Goal: Find specific page/section: Find specific page/section

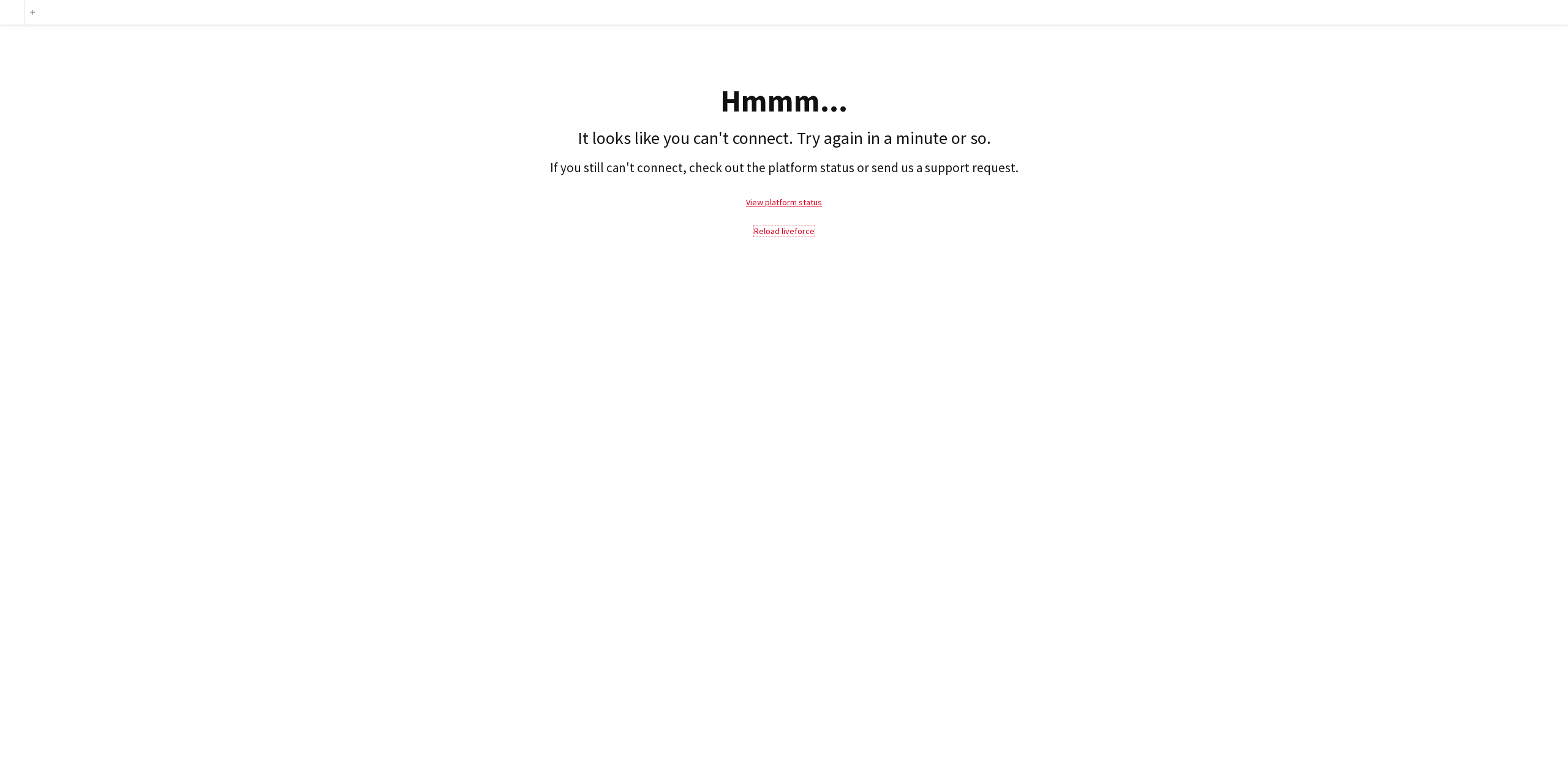
click at [787, 234] on link "Reload liveforce" at bounding box center [784, 231] width 61 height 11
click at [773, 229] on link "Reload liveforce" at bounding box center [784, 231] width 61 height 11
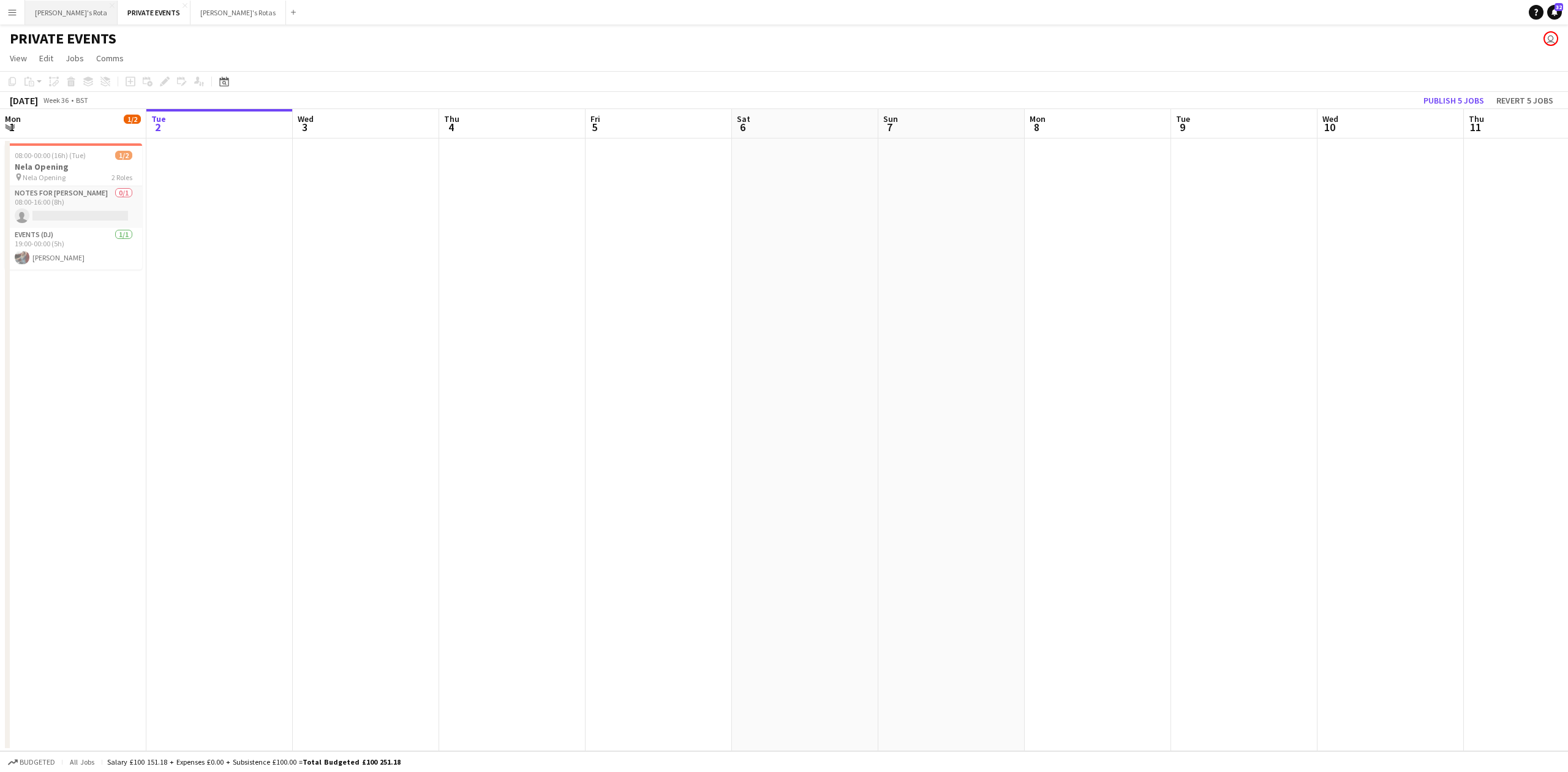
click at [47, 6] on button "[PERSON_NAME]'s Rota Close" at bounding box center [71, 13] width 92 height 24
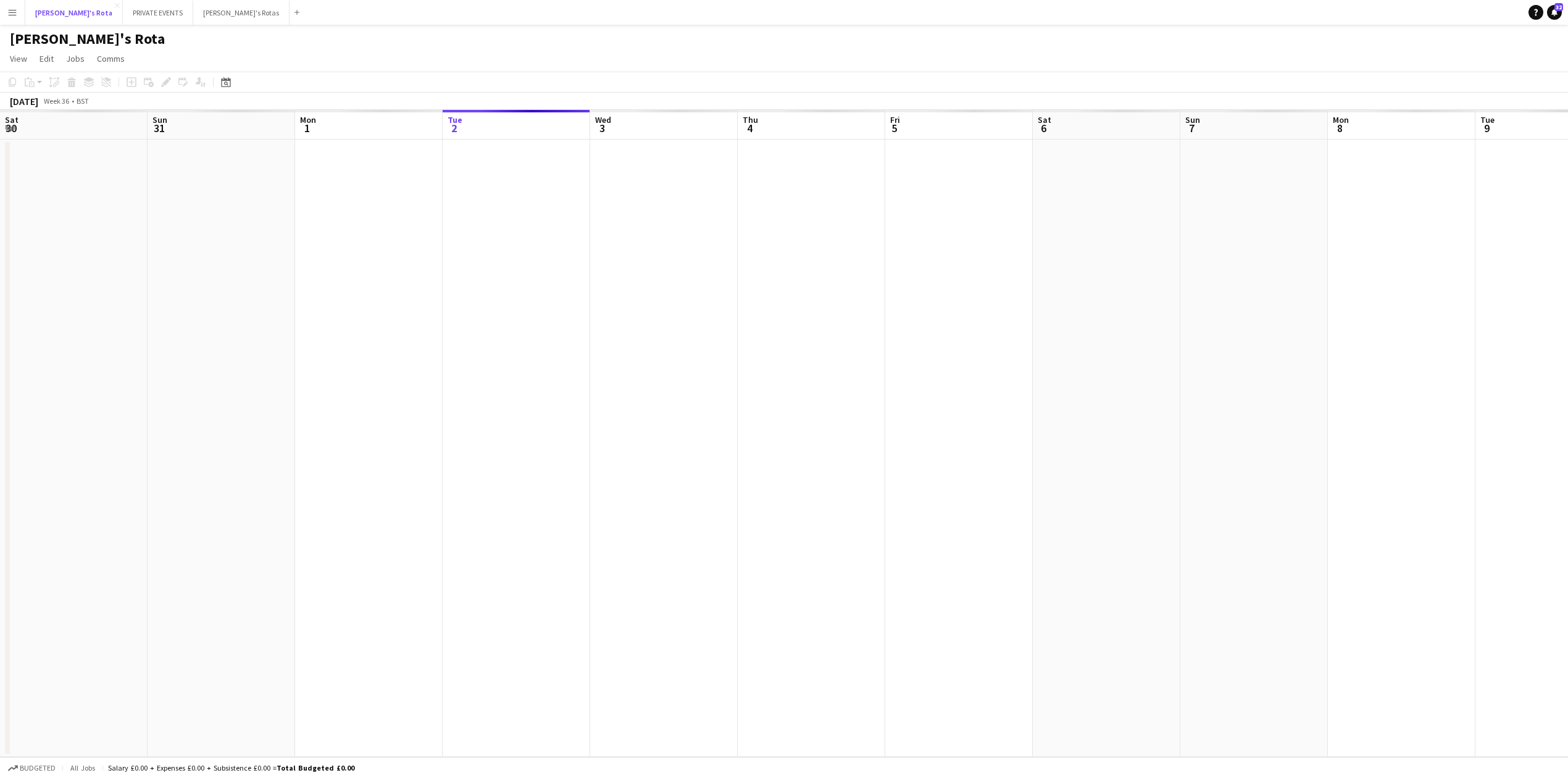
scroll to position [0, 295]
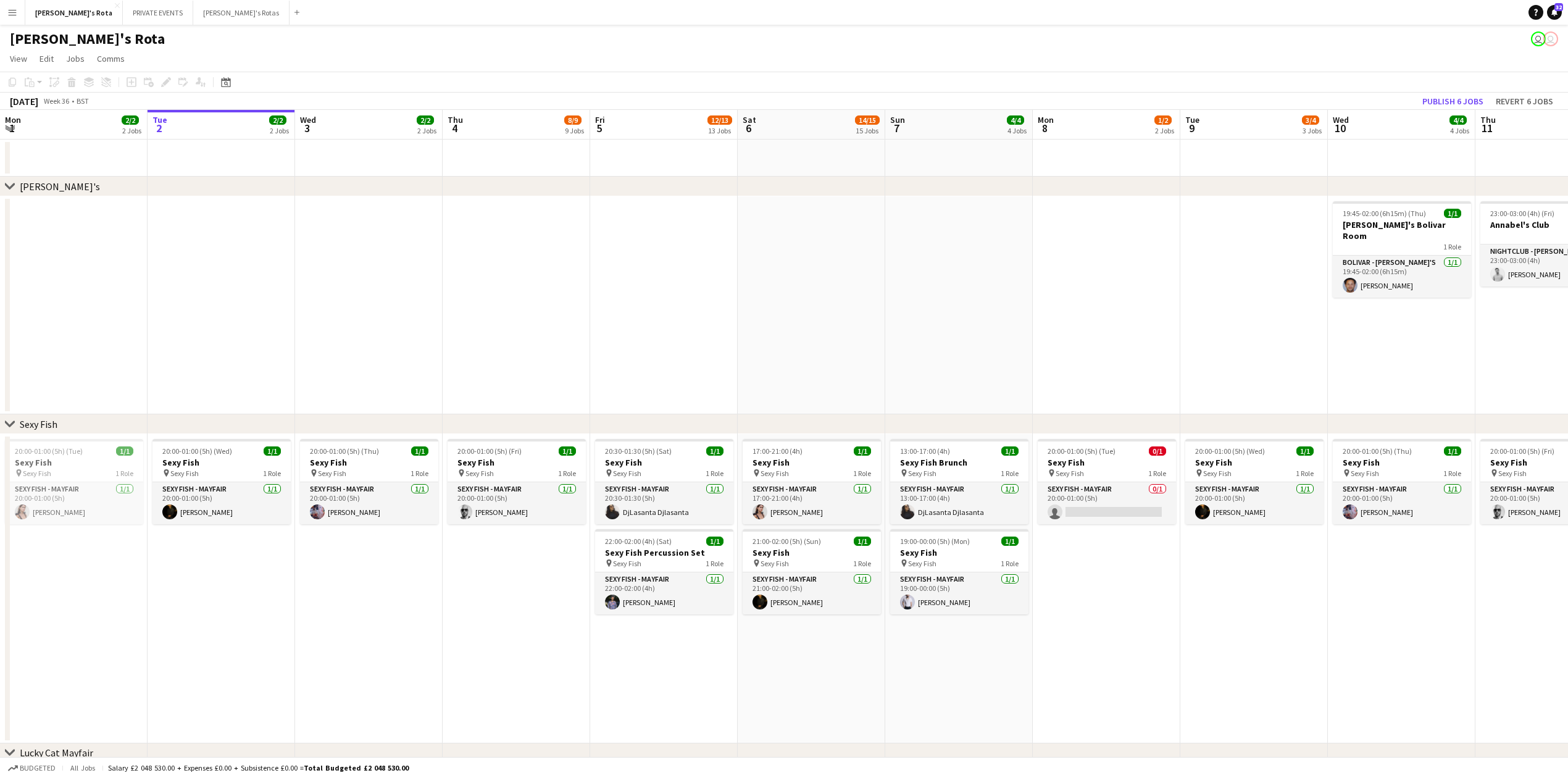
click at [484, 263] on app-date-cell at bounding box center [516, 305] width 148 height 218
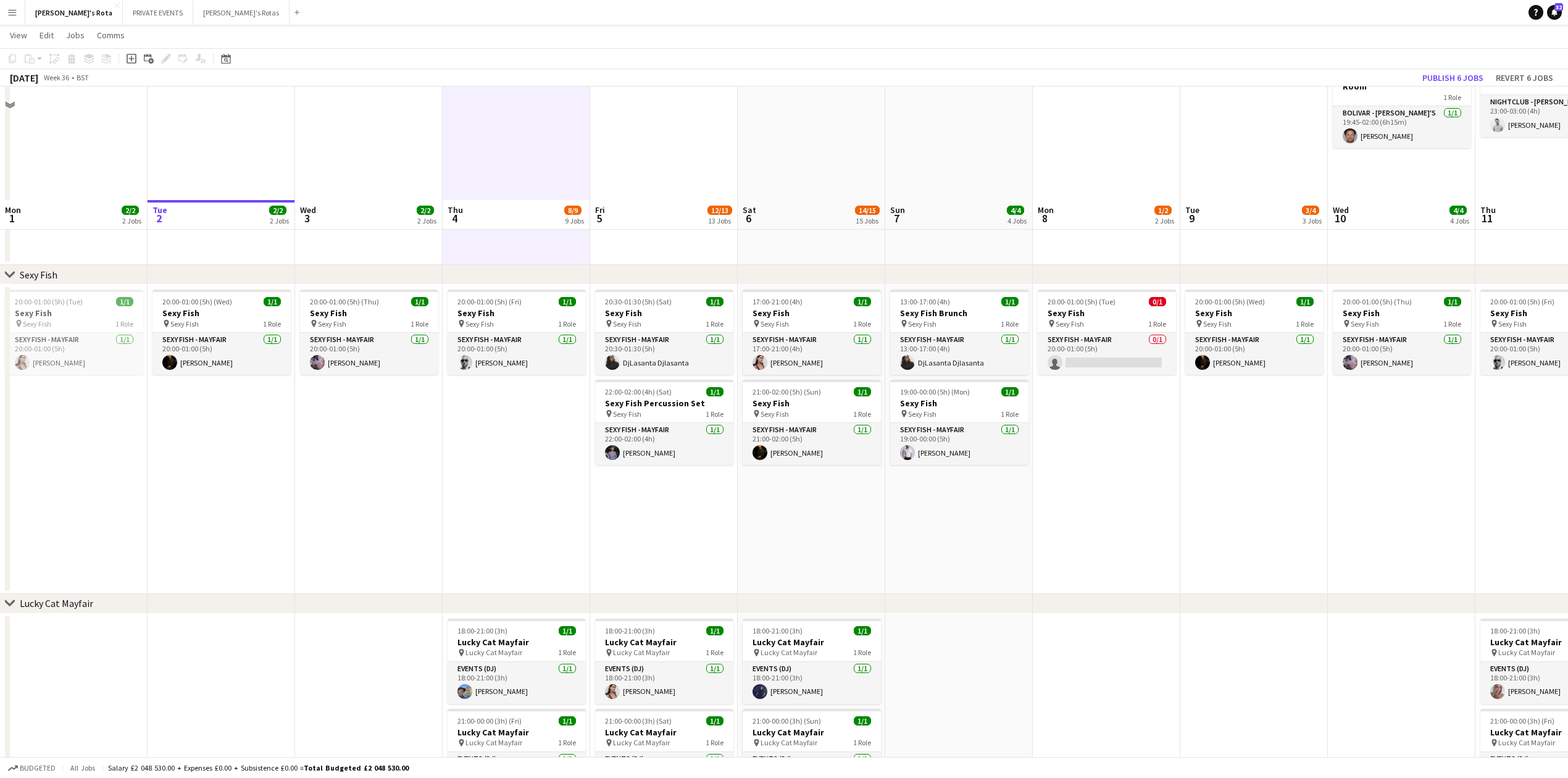
scroll to position [329, 0]
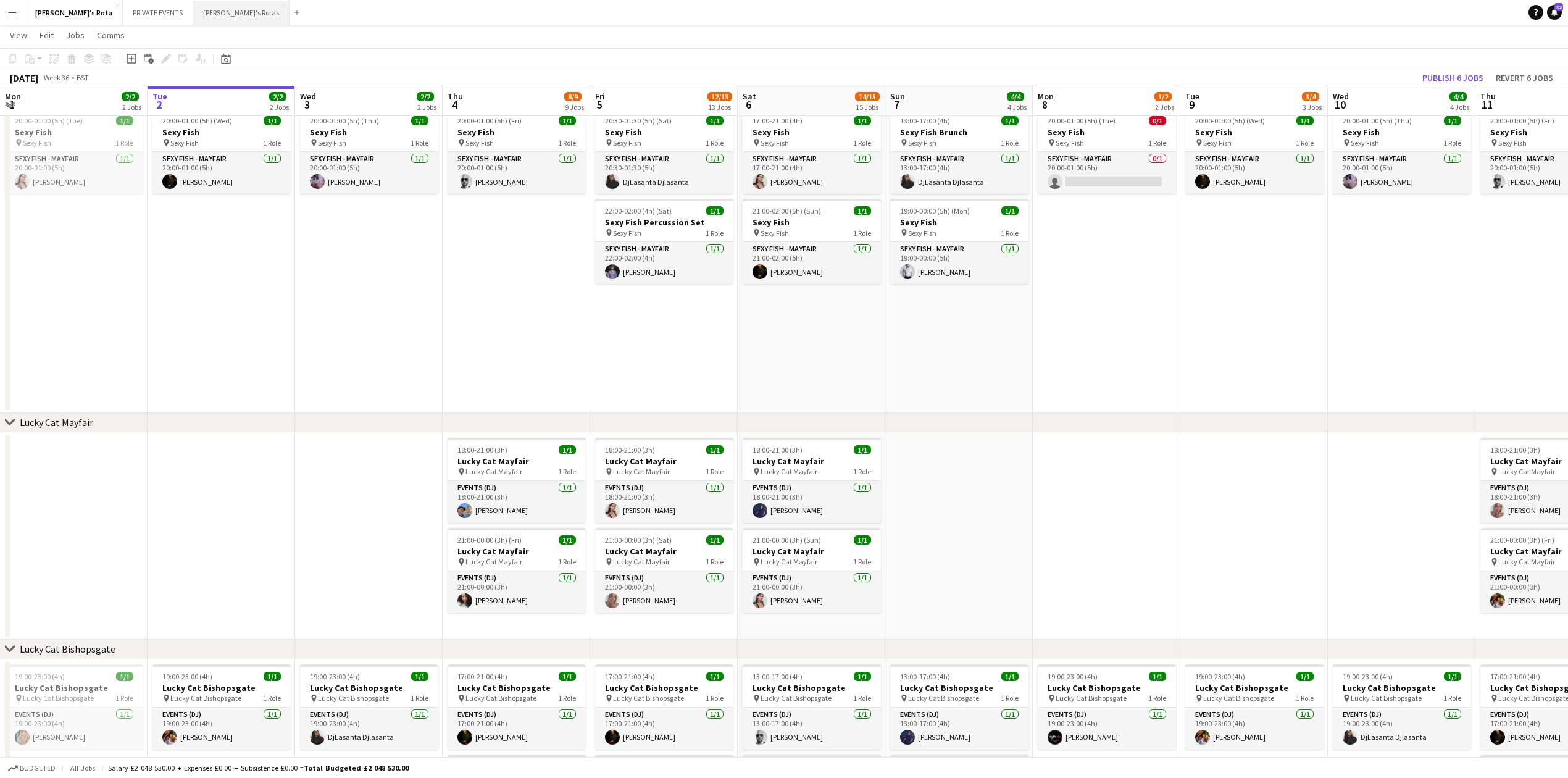
click at [193, 8] on button "[PERSON_NAME]'s Rotas Close" at bounding box center [241, 13] width 96 height 24
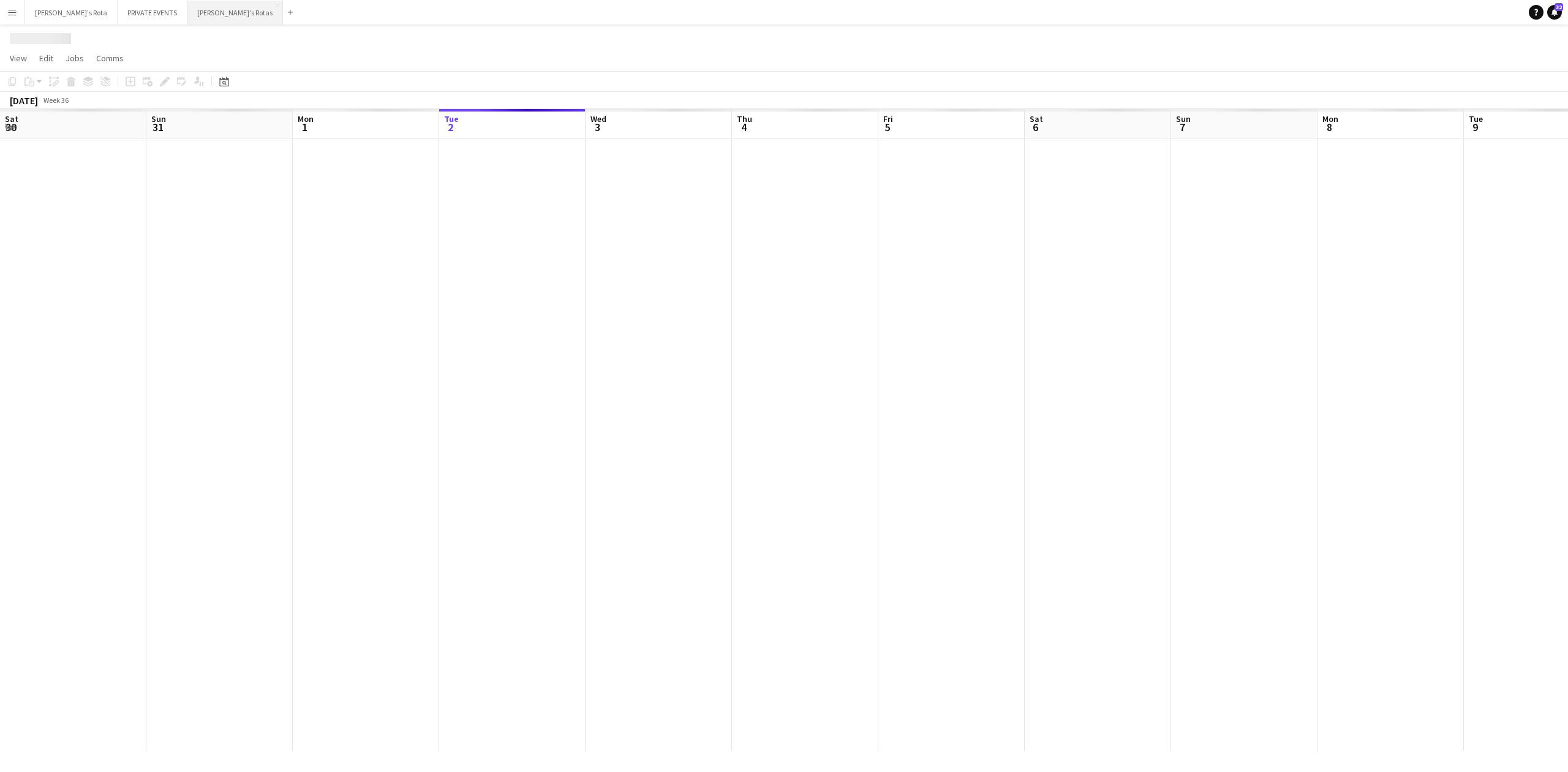
scroll to position [0, 292]
